Goal: Transaction & Acquisition: Purchase product/service

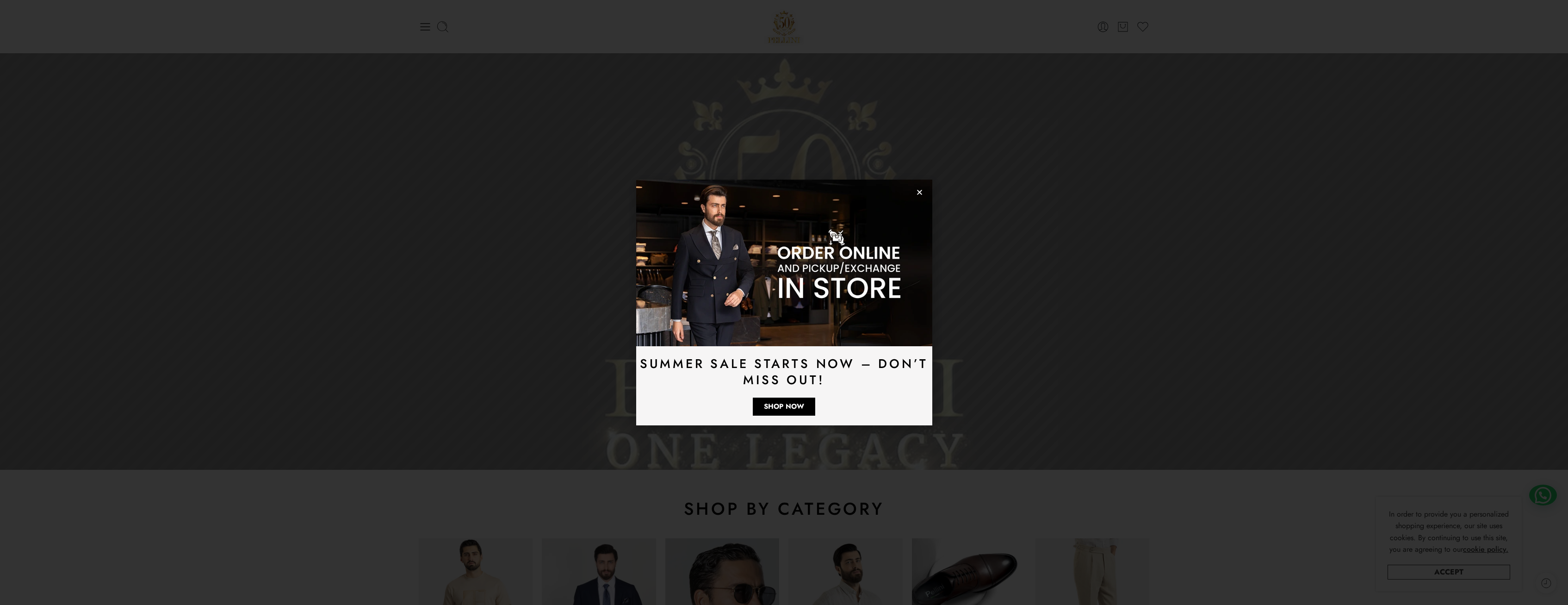
click at [924, 193] on img at bounding box center [784, 262] width 296 height 166
click at [922, 194] on use "Close" at bounding box center [920, 192] width 5 height 5
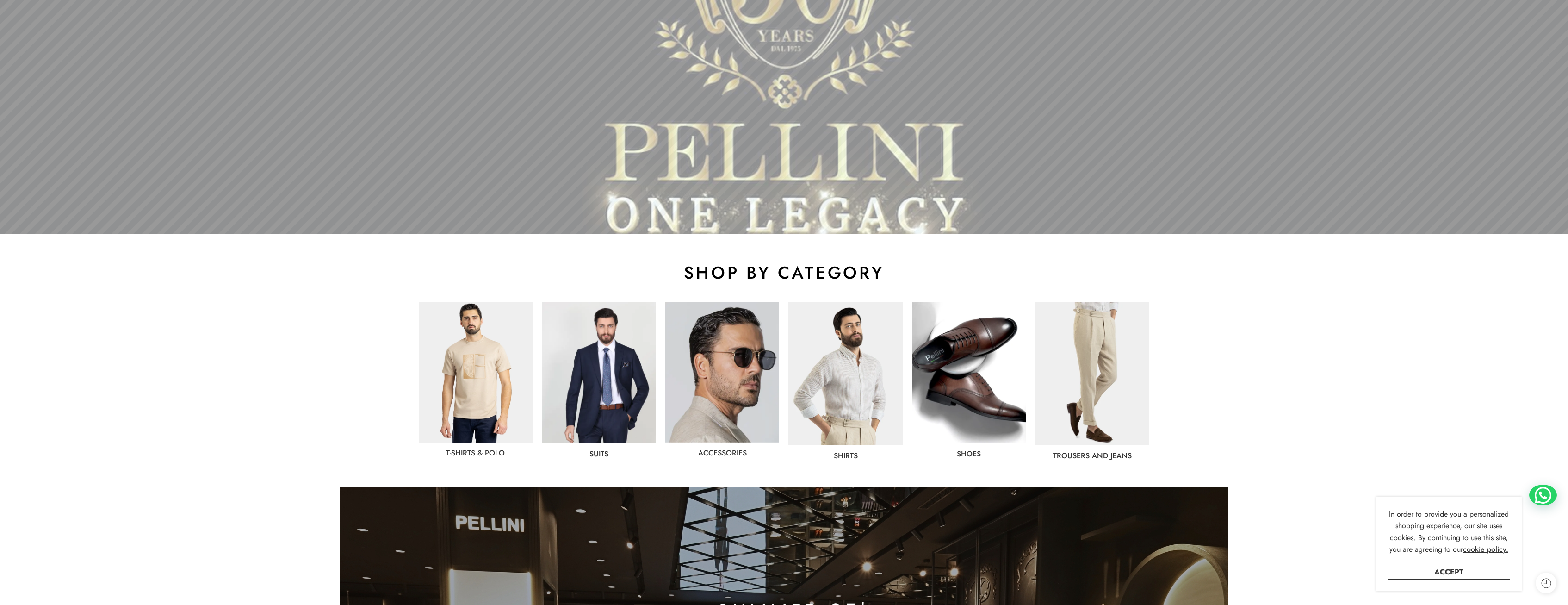
scroll to position [378, 0]
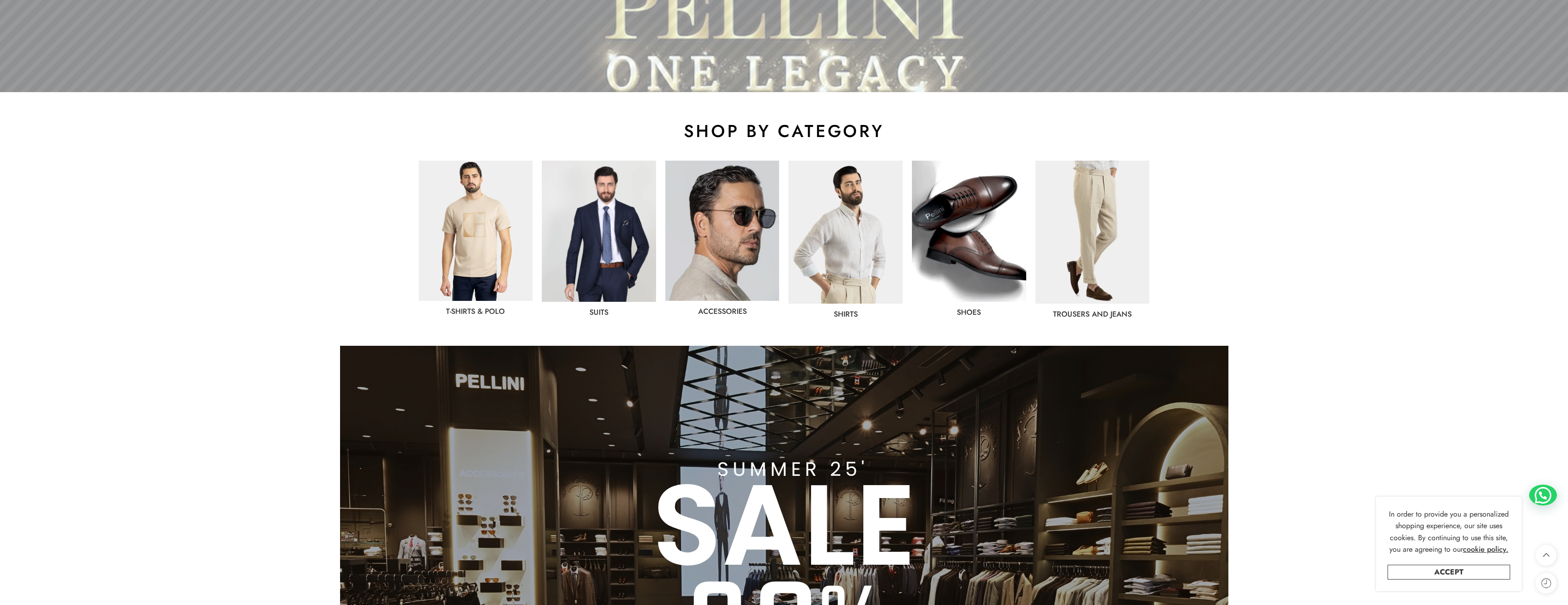
click at [984, 244] on img at bounding box center [969, 231] width 115 height 141
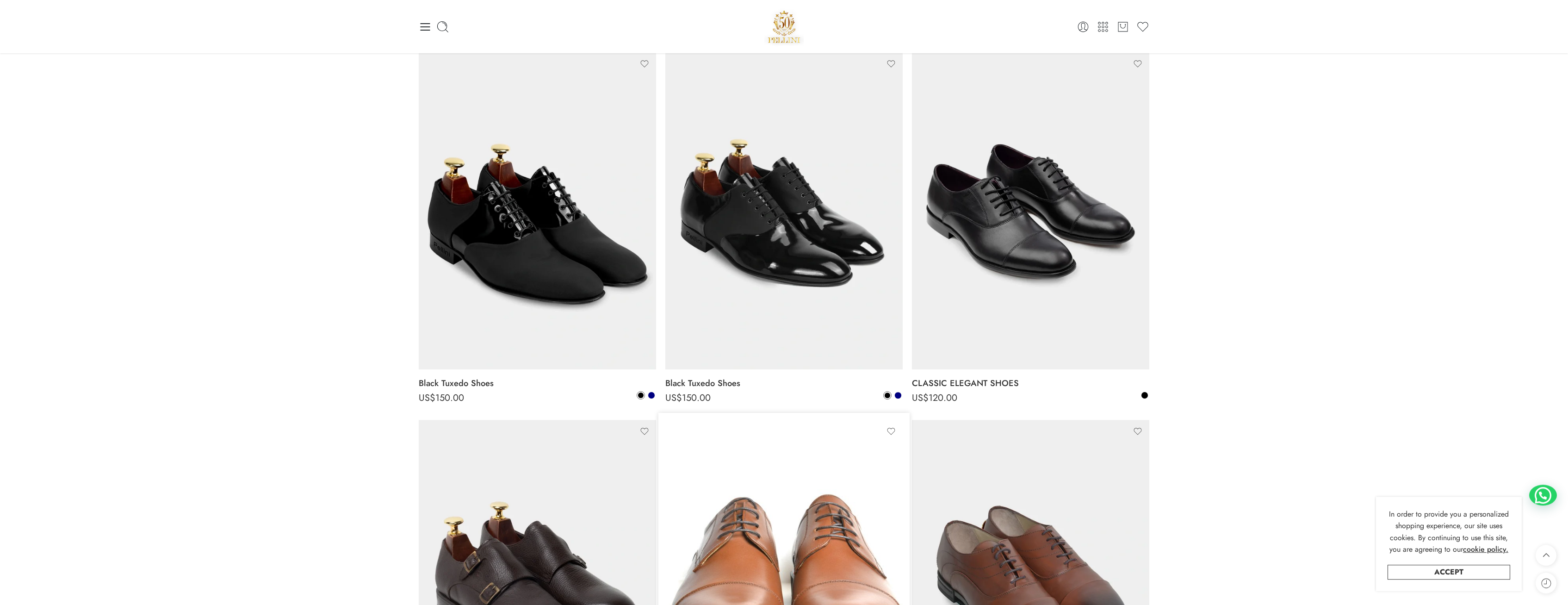
scroll to position [3070, 0]
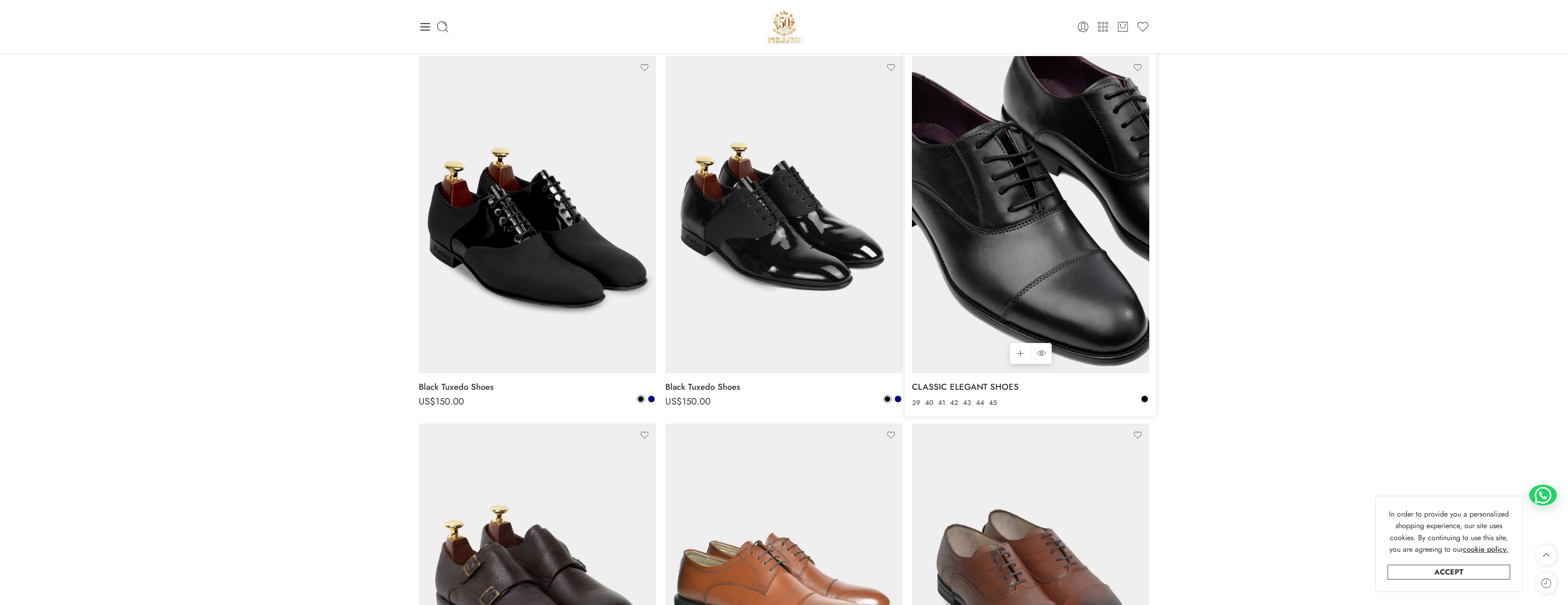
click at [1038, 218] on img at bounding box center [1031, 214] width 238 height 317
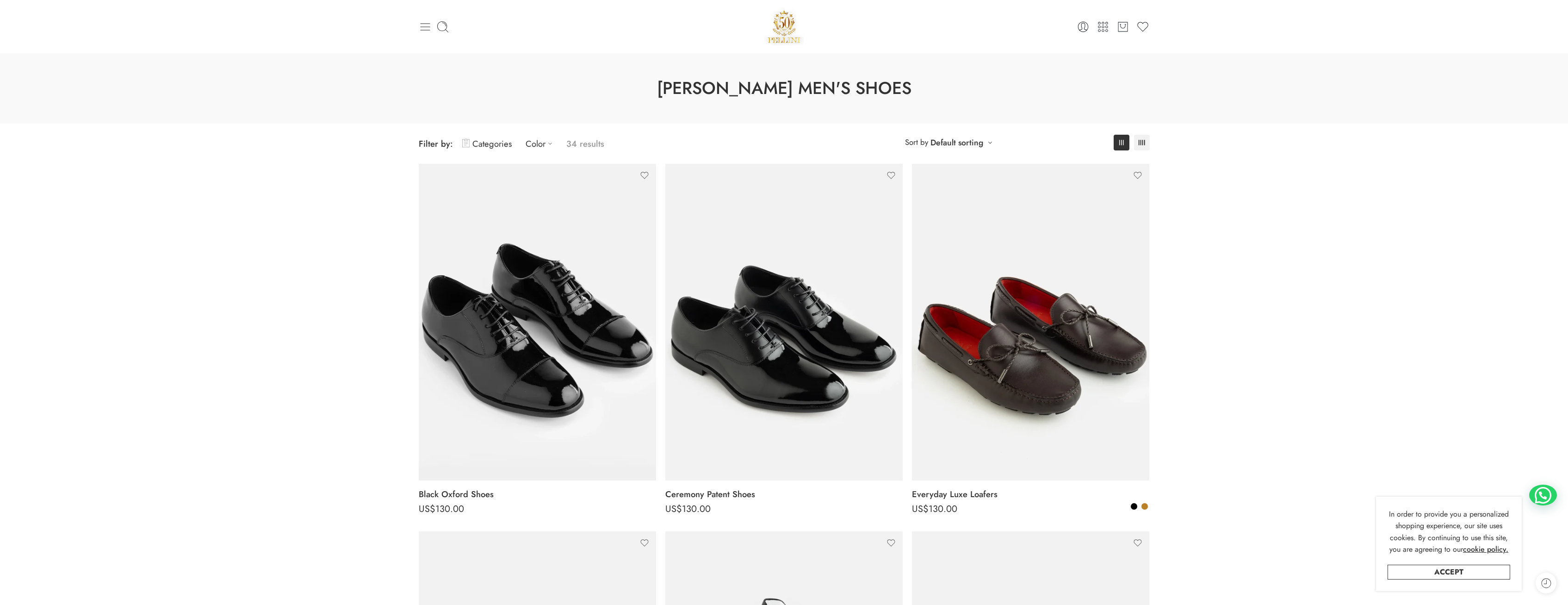
click at [420, 25] on icon at bounding box center [425, 27] width 13 height 13
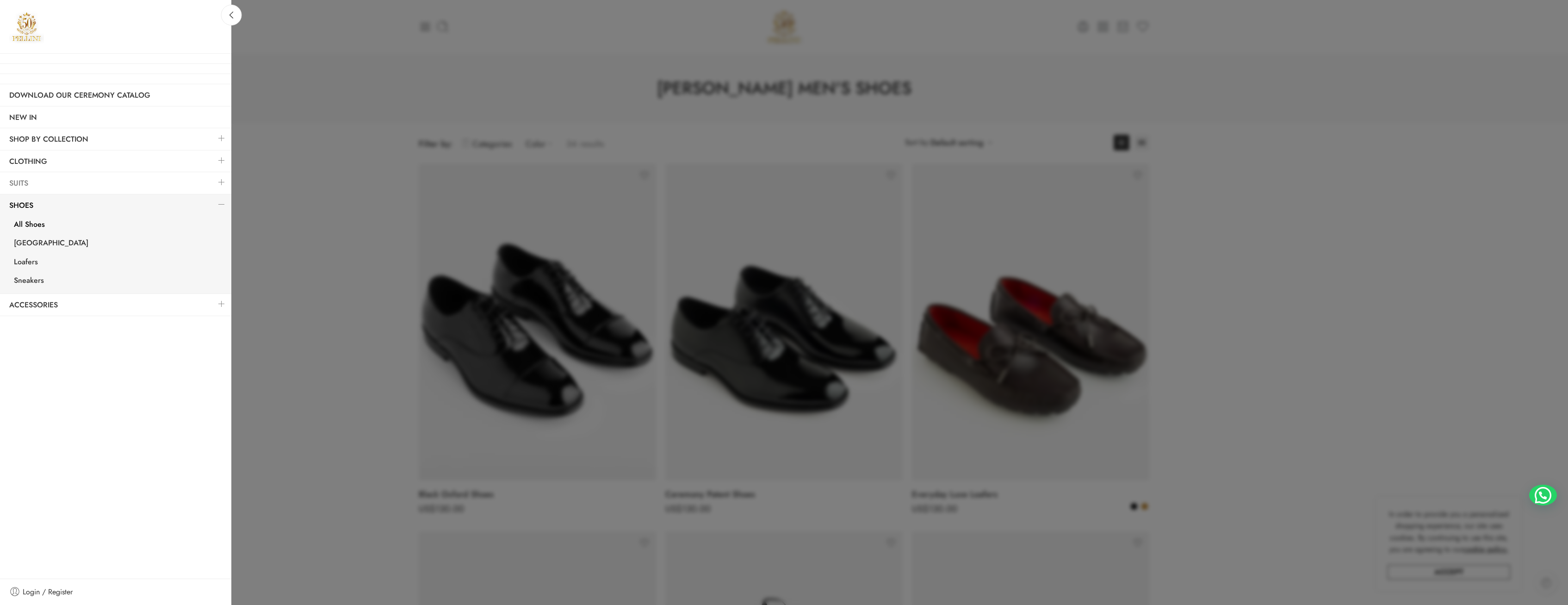
click at [25, 184] on link "Suits" at bounding box center [115, 183] width 231 height 21
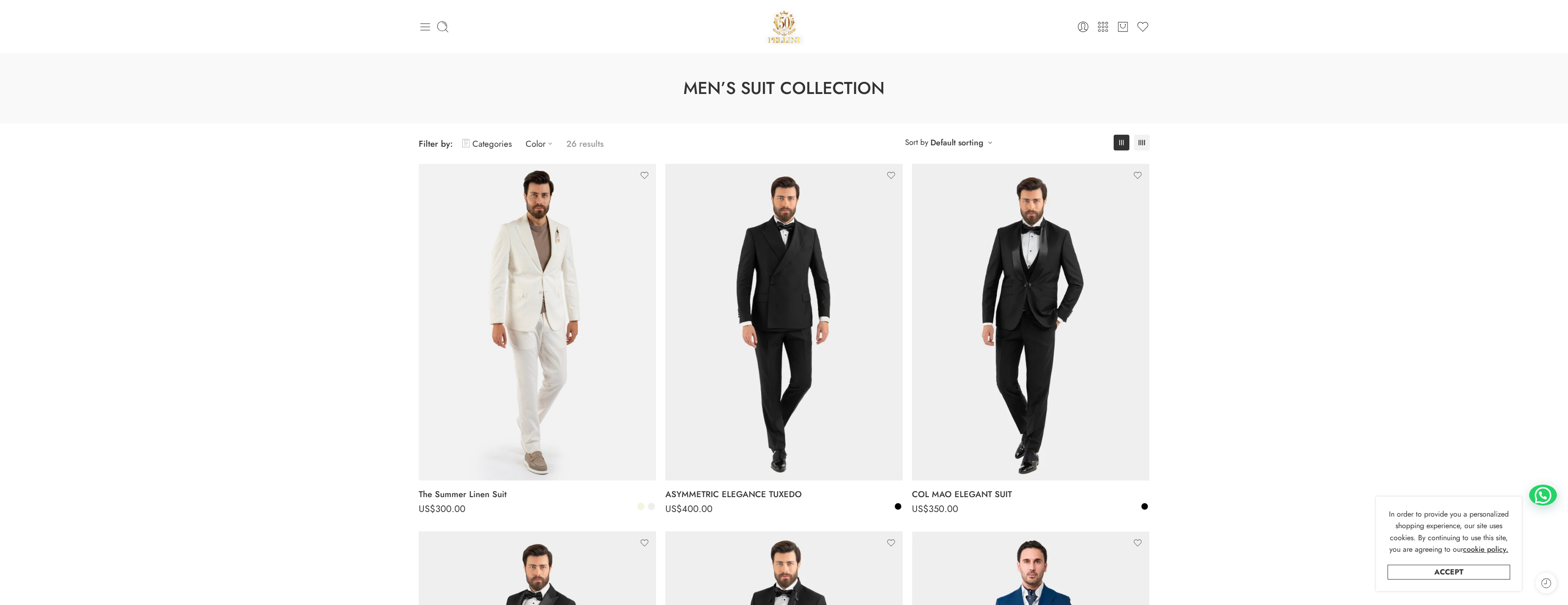
click at [428, 27] on icon at bounding box center [425, 27] width 13 height 13
